Goal: Transaction & Acquisition: Purchase product/service

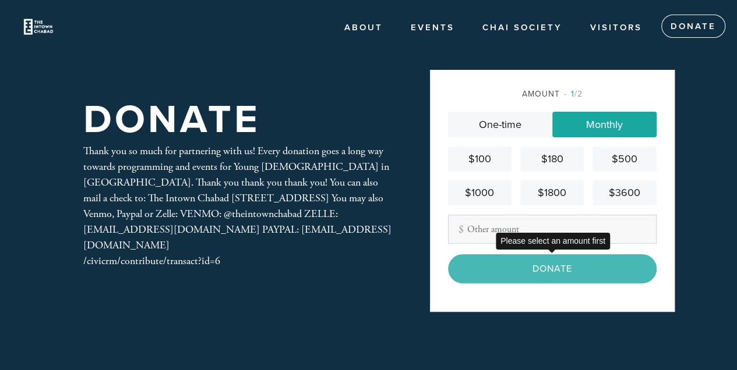
click at [531, 270] on div "Donate" at bounding box center [552, 268] width 208 height 29
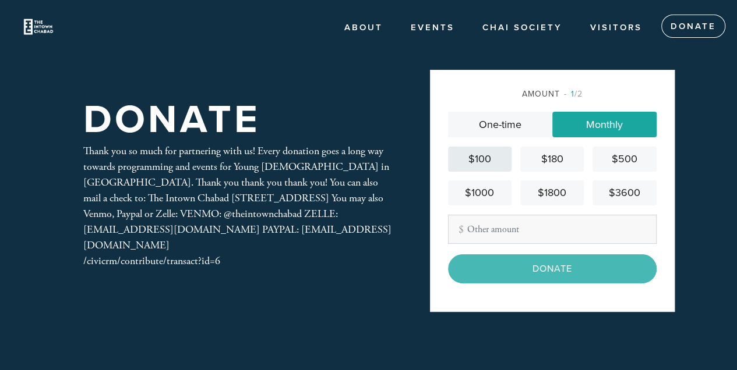
click at [476, 155] on div "$100" at bounding box center [479, 159] width 54 height 16
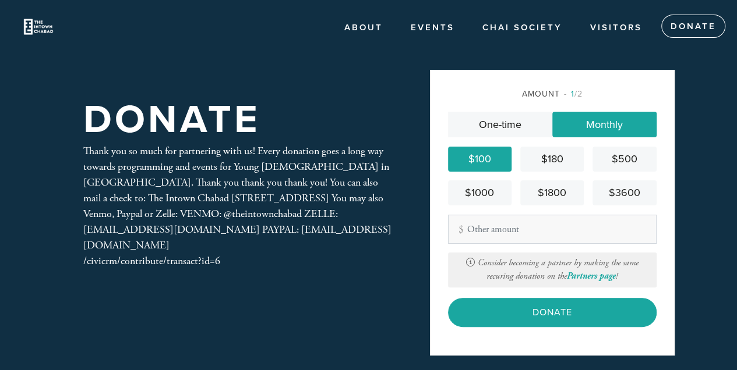
click at [485, 158] on div "$100" at bounding box center [479, 159] width 54 height 16
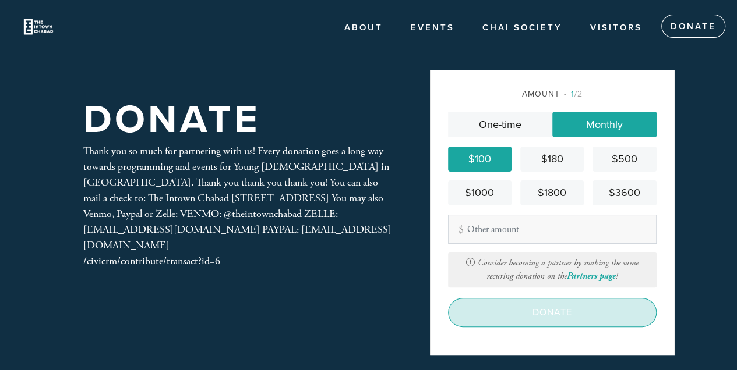
click at [522, 317] on input "Donate" at bounding box center [552, 312] width 208 height 29
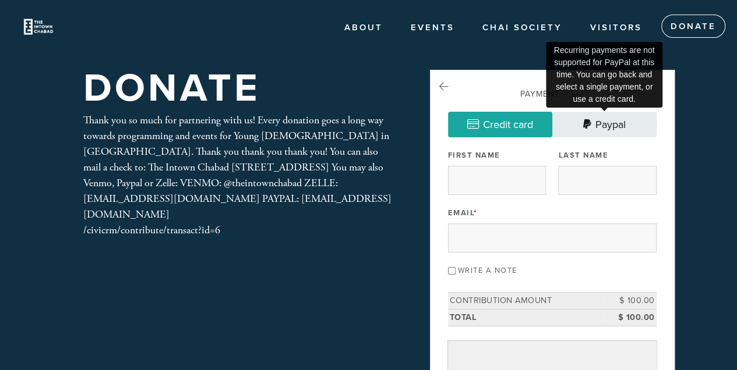
click at [618, 127] on link "Paypal" at bounding box center [604, 125] width 104 height 26
click at [598, 127] on link "Paypal" at bounding box center [604, 125] width 104 height 26
click at [438, 23] on link "Events" at bounding box center [432, 28] width 61 height 22
